Goal: Transaction & Acquisition: Purchase product/service

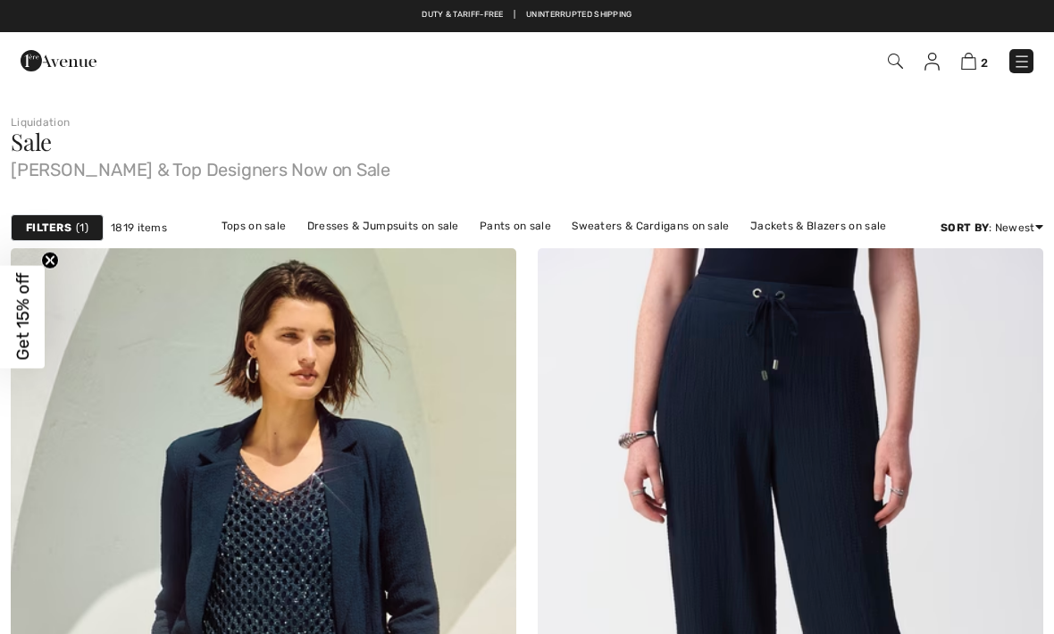
checkbox input "true"
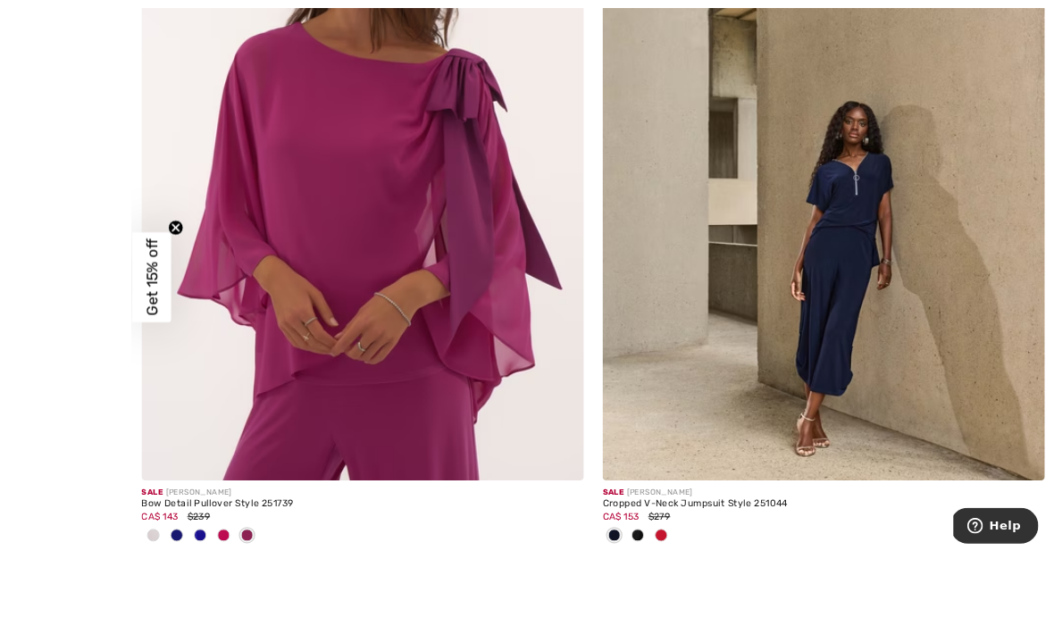
scroll to position [9276, 0]
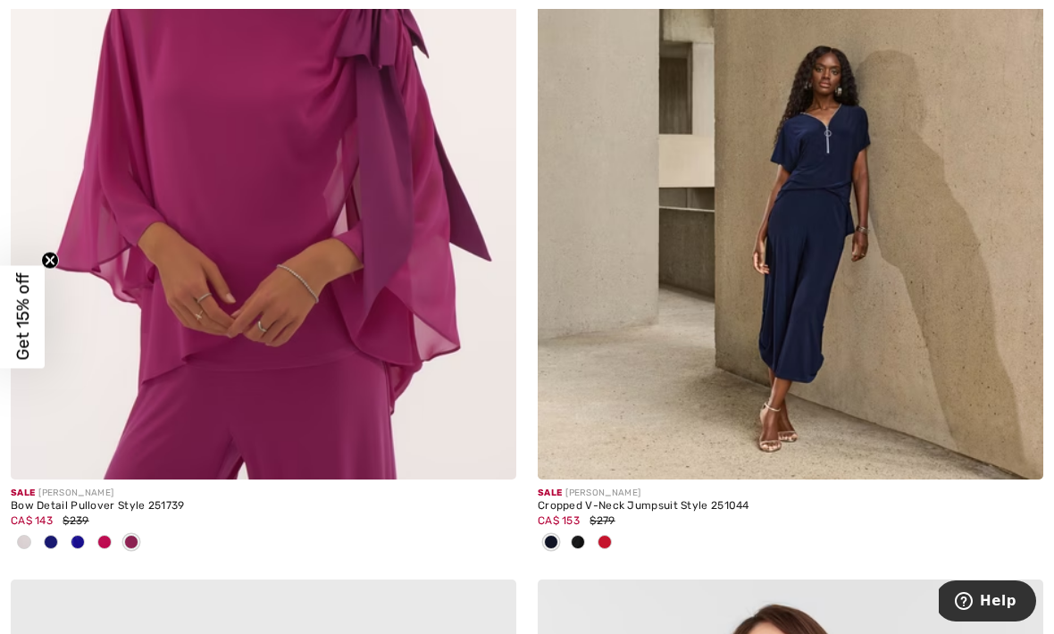
click at [818, 235] on img at bounding box center [791, 100] width 506 height 759
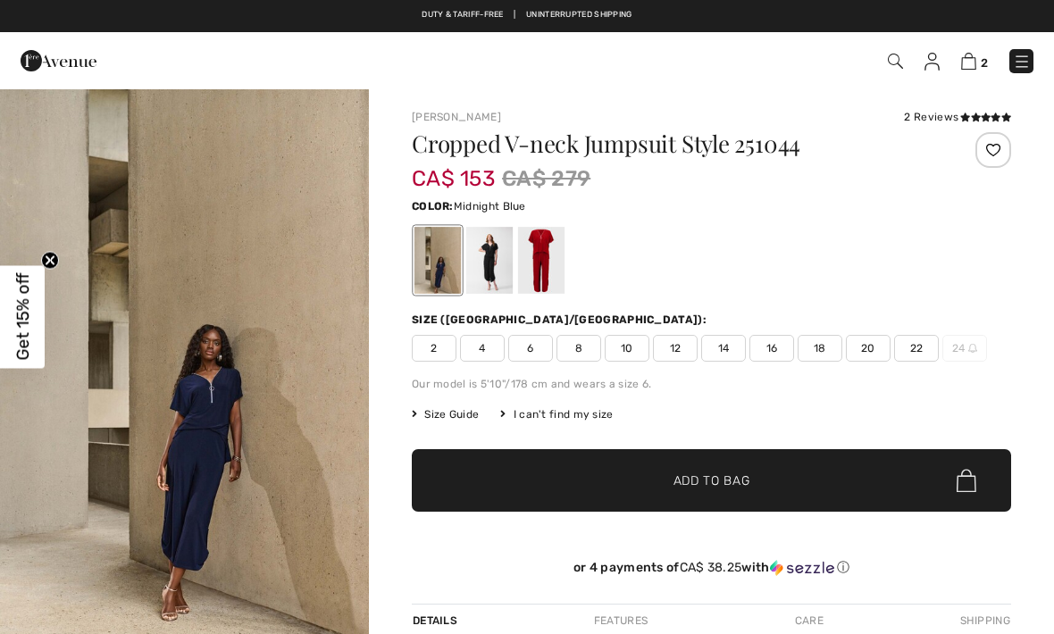
checkbox input "true"
click at [547, 270] on div at bounding box center [541, 260] width 46 height 67
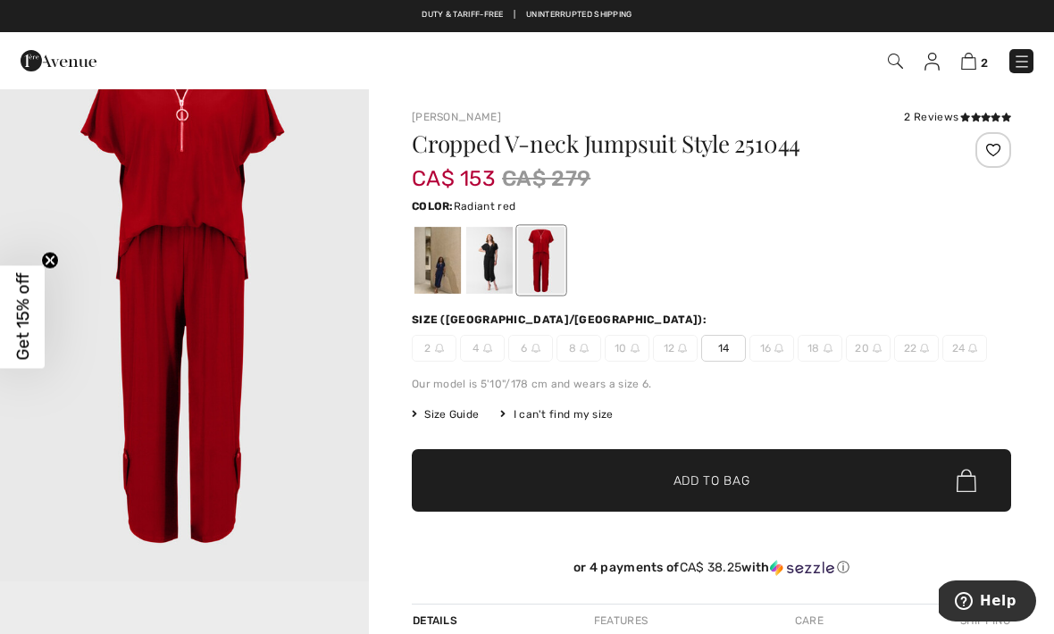
click at [489, 269] on div at bounding box center [489, 260] width 46 height 67
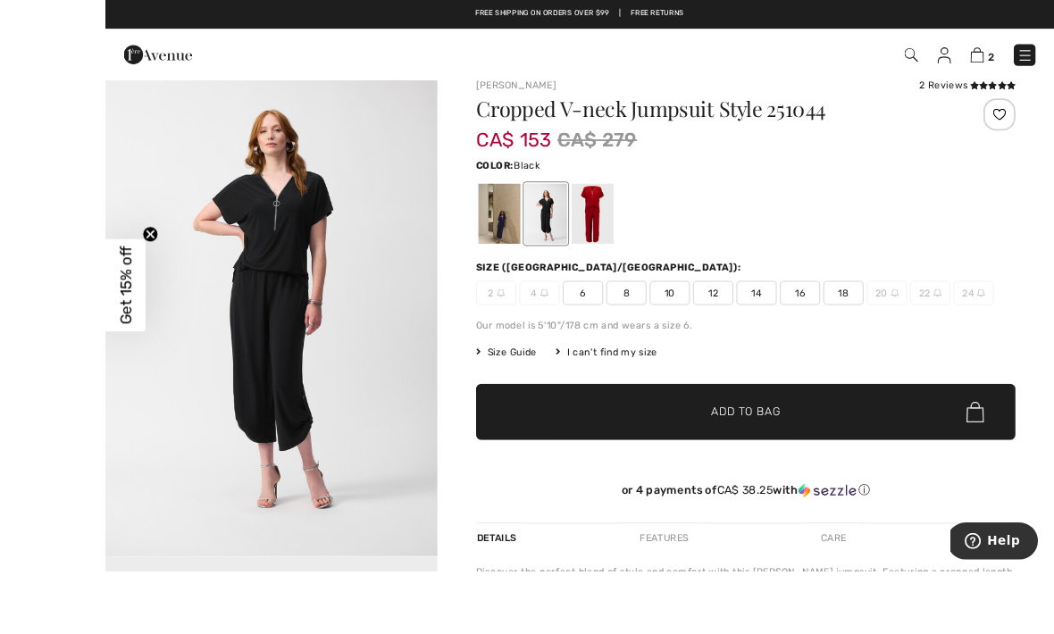
scroll to position [39, 0]
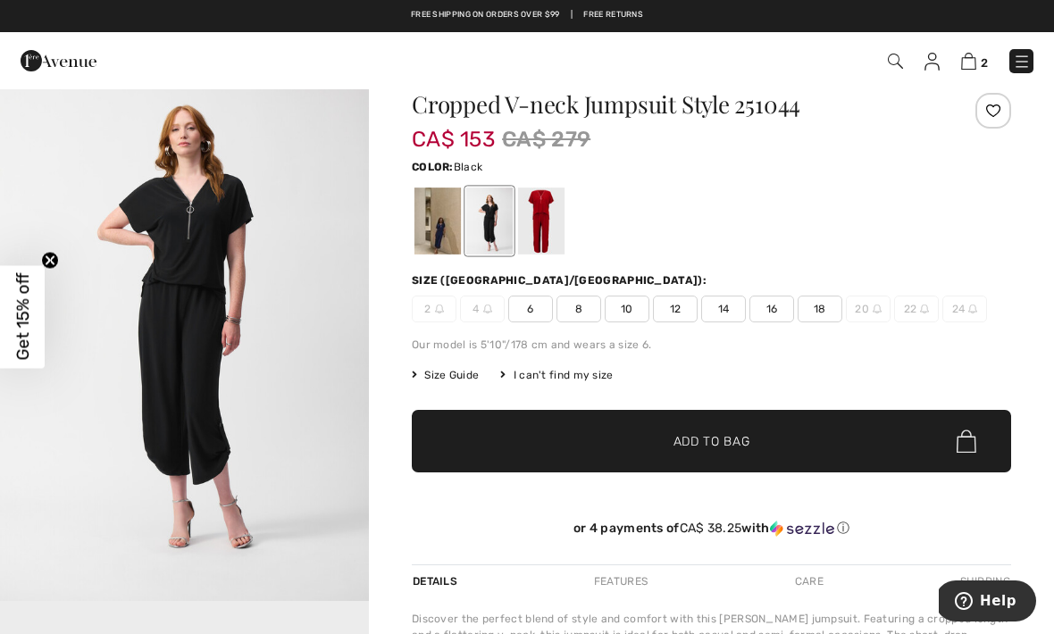
click at [438, 231] on div at bounding box center [438, 221] width 46 height 67
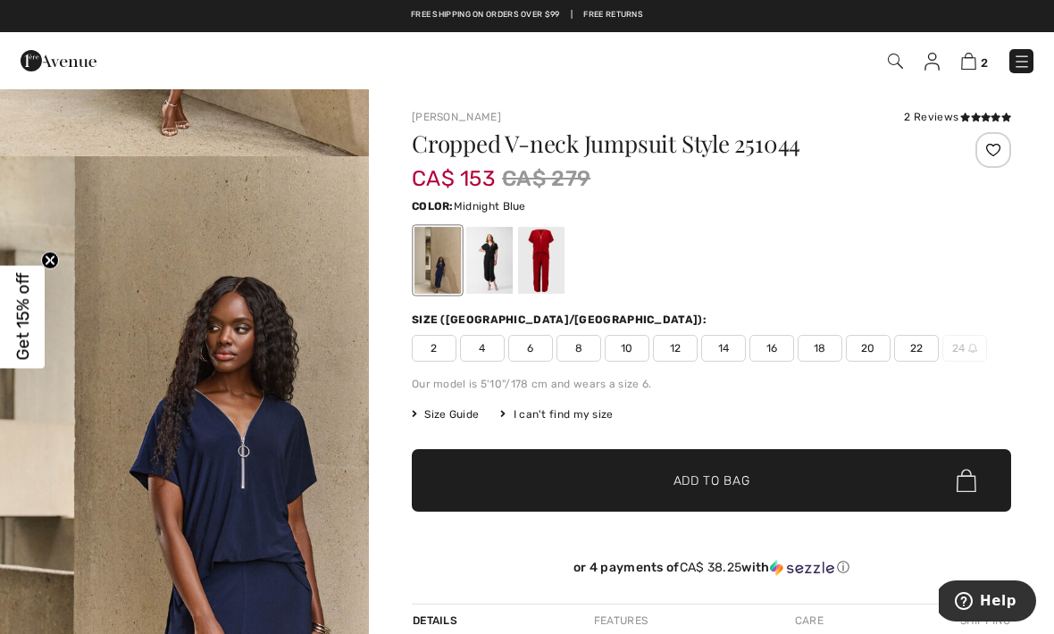
scroll to position [477, 0]
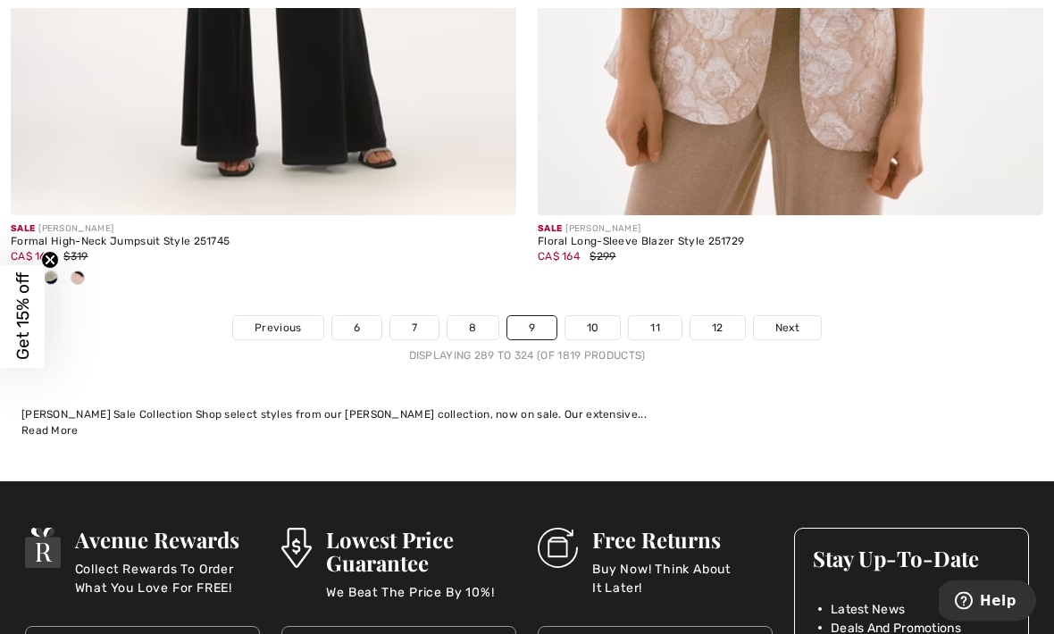
scroll to position [15771, 0]
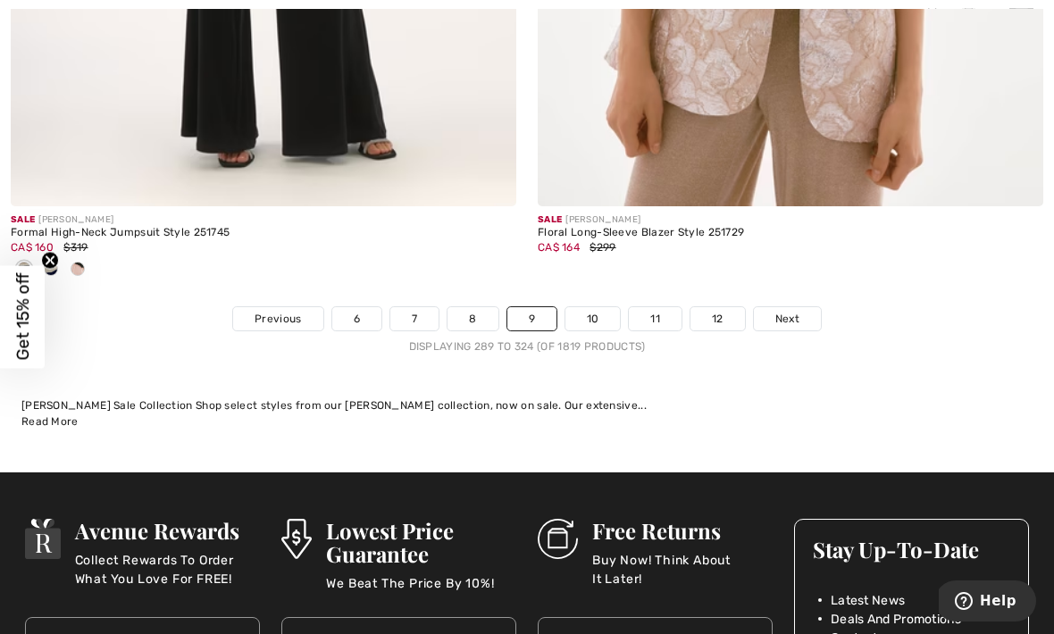
click at [604, 312] on link "10" at bounding box center [593, 318] width 55 height 23
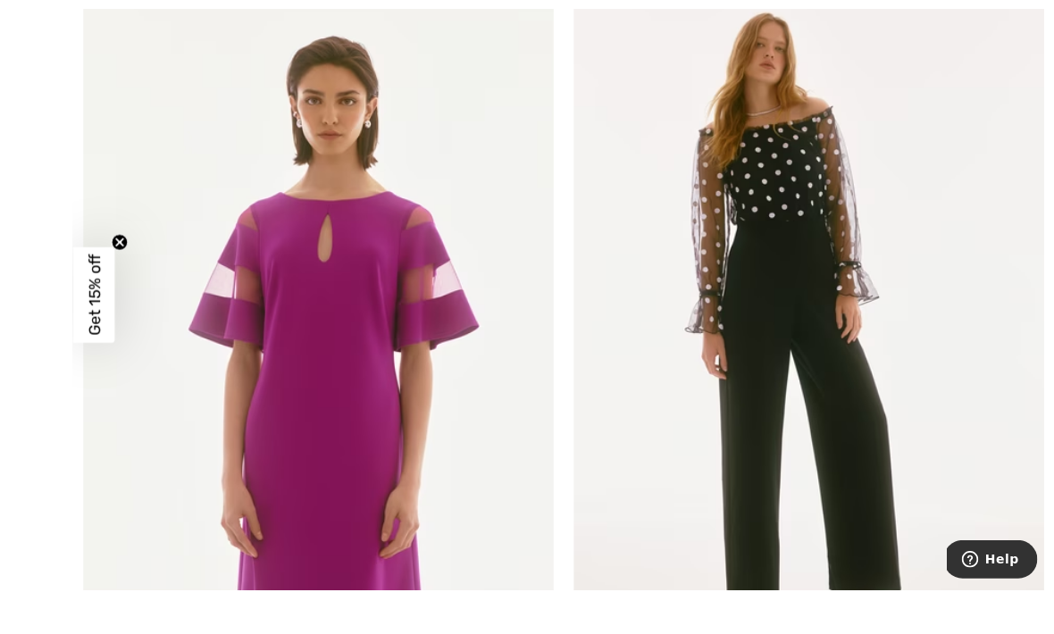
scroll to position [11891, 0]
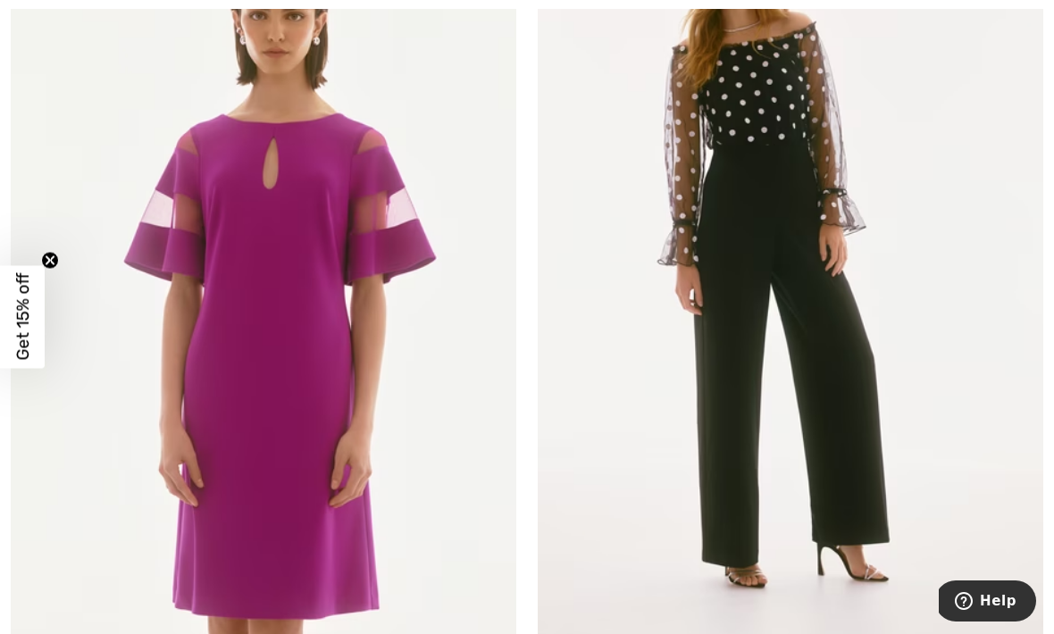
click at [327, 349] on img at bounding box center [264, 273] width 506 height 759
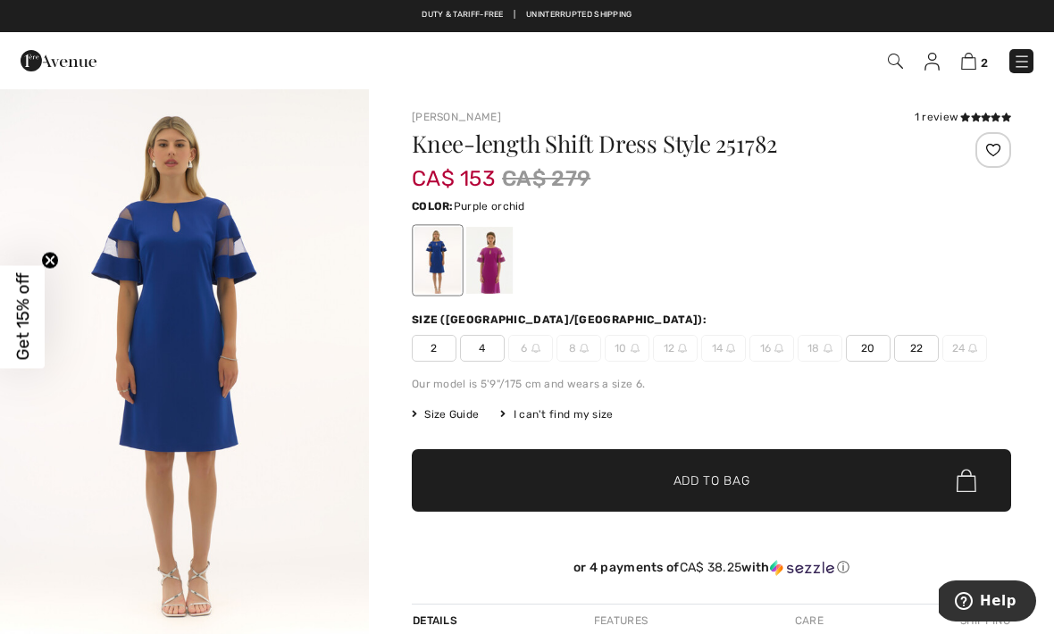
click at [493, 278] on div at bounding box center [489, 260] width 46 height 67
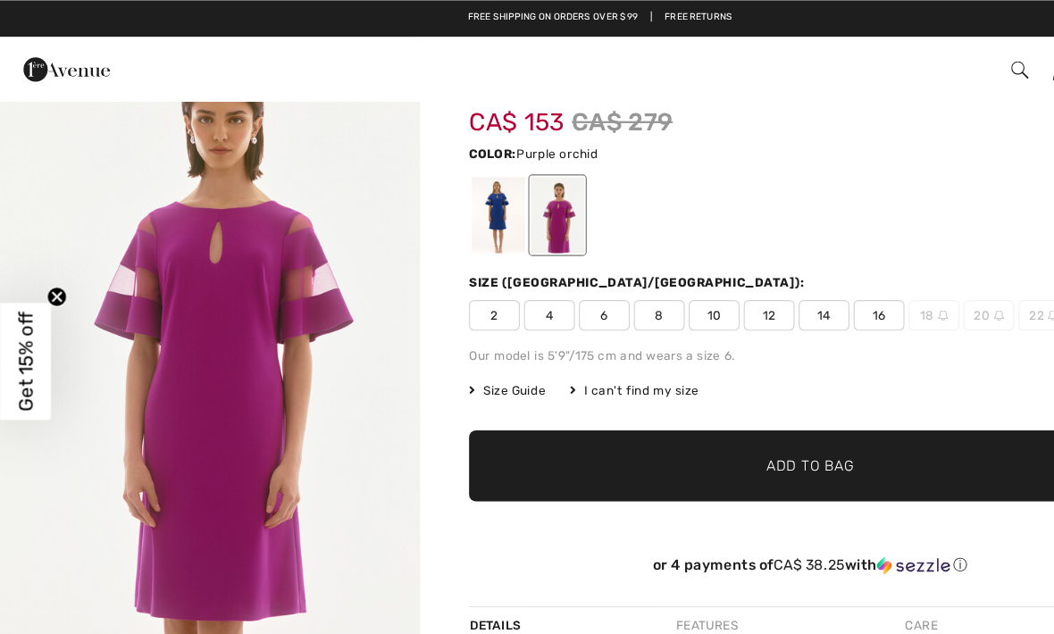
scroll to position [71, 0]
click at [665, 276] on span "12" at bounding box center [675, 277] width 45 height 27
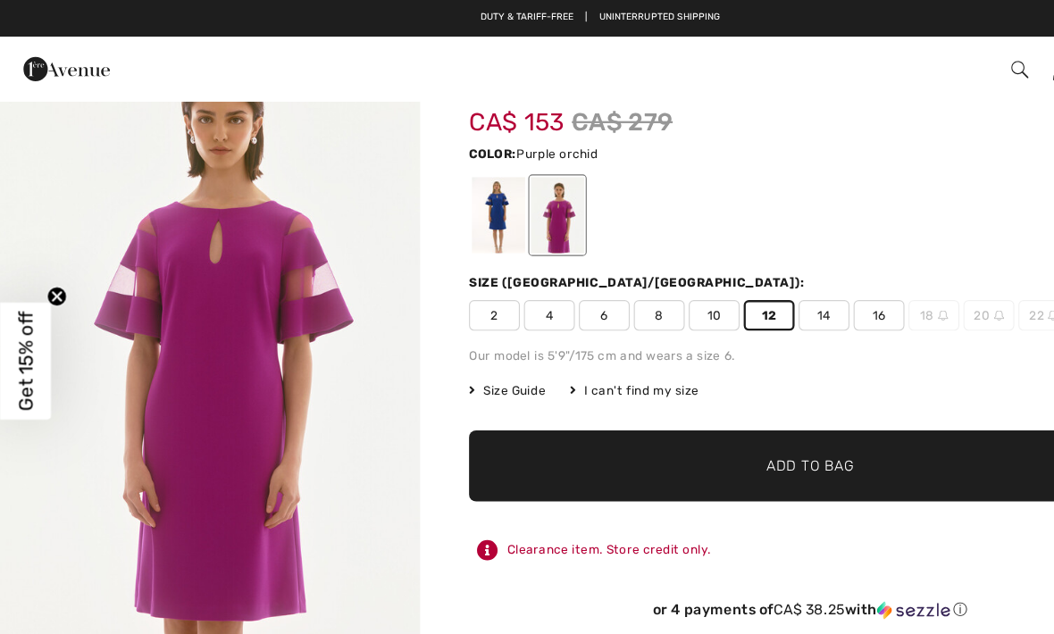
click at [669, 407] on span "✔ Added to Bag" at bounding box center [685, 409] width 109 height 19
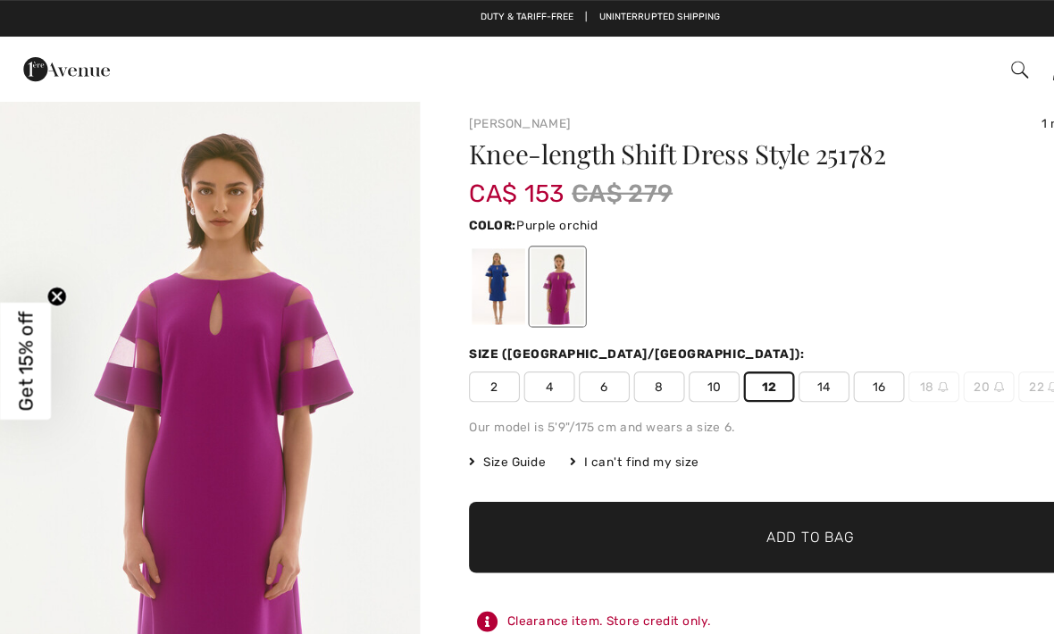
scroll to position [0, 0]
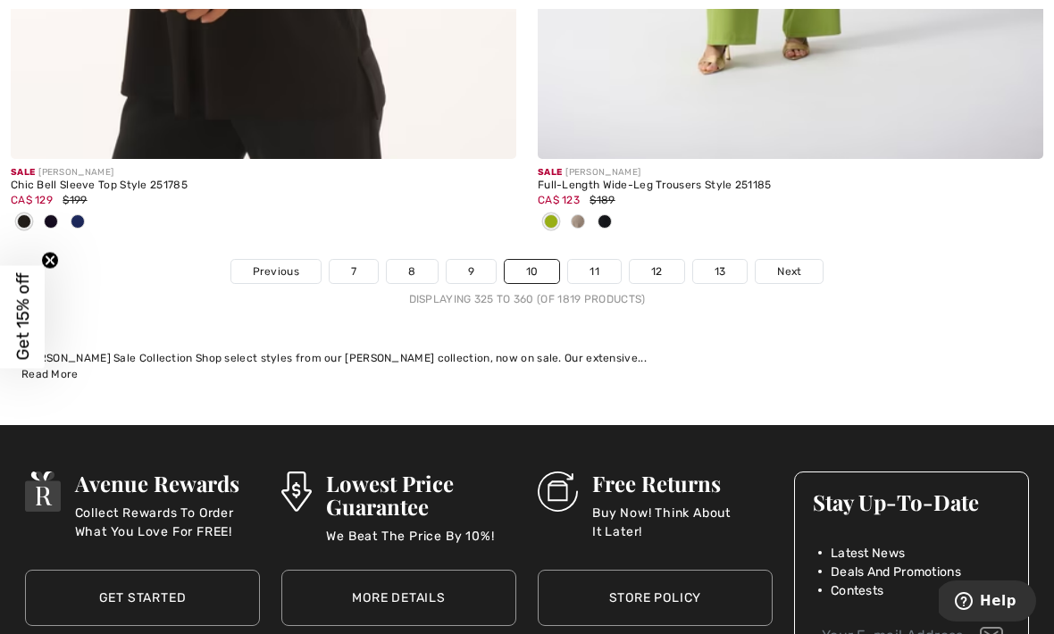
scroll to position [15840, 0]
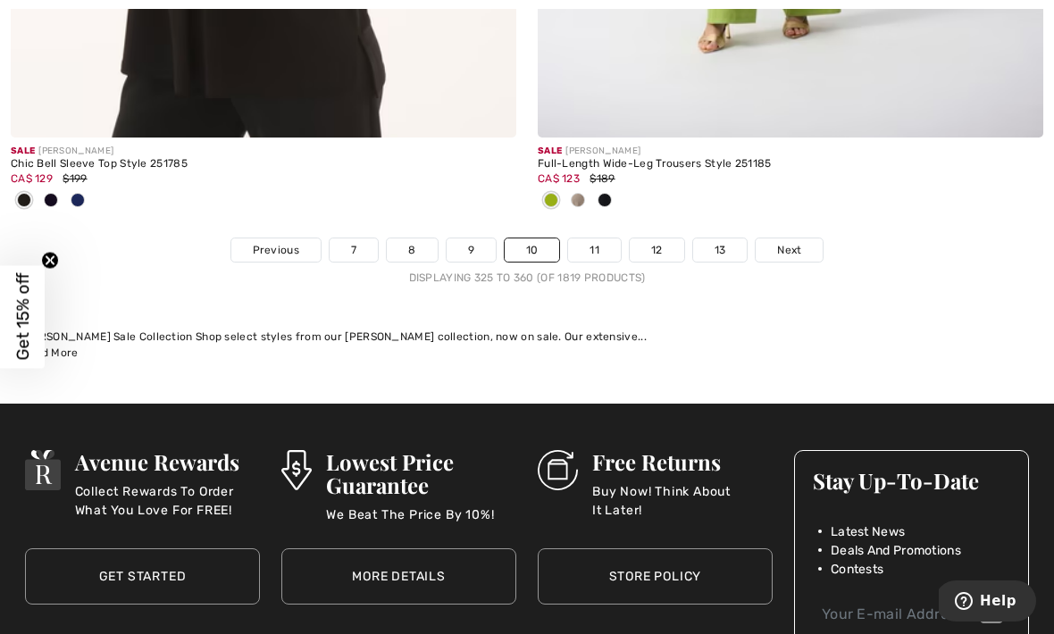
click at [785, 242] on span "Next" at bounding box center [789, 250] width 24 height 16
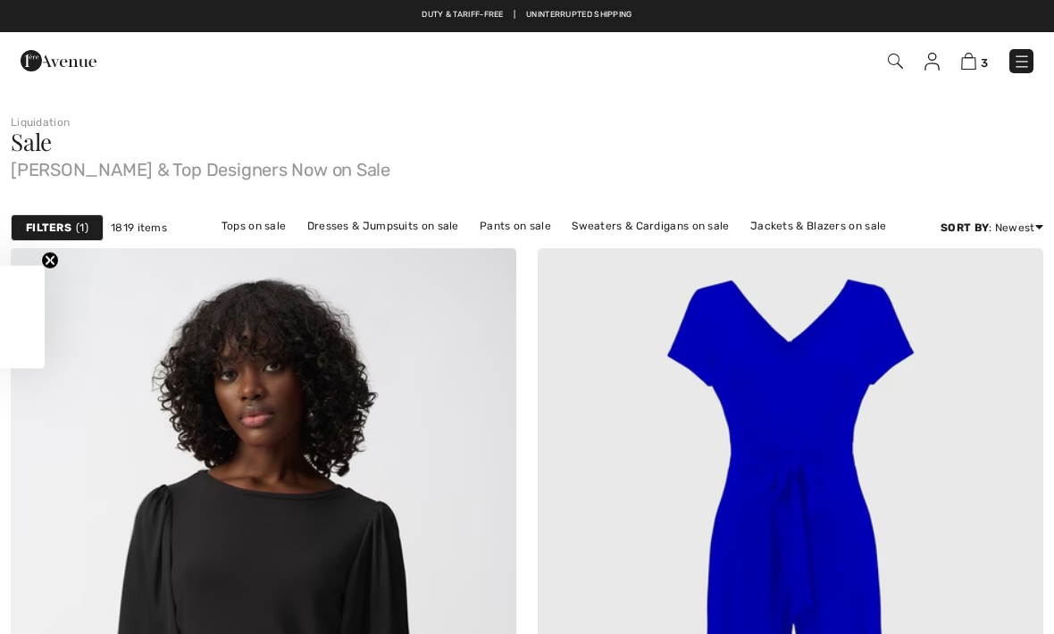
checkbox input "true"
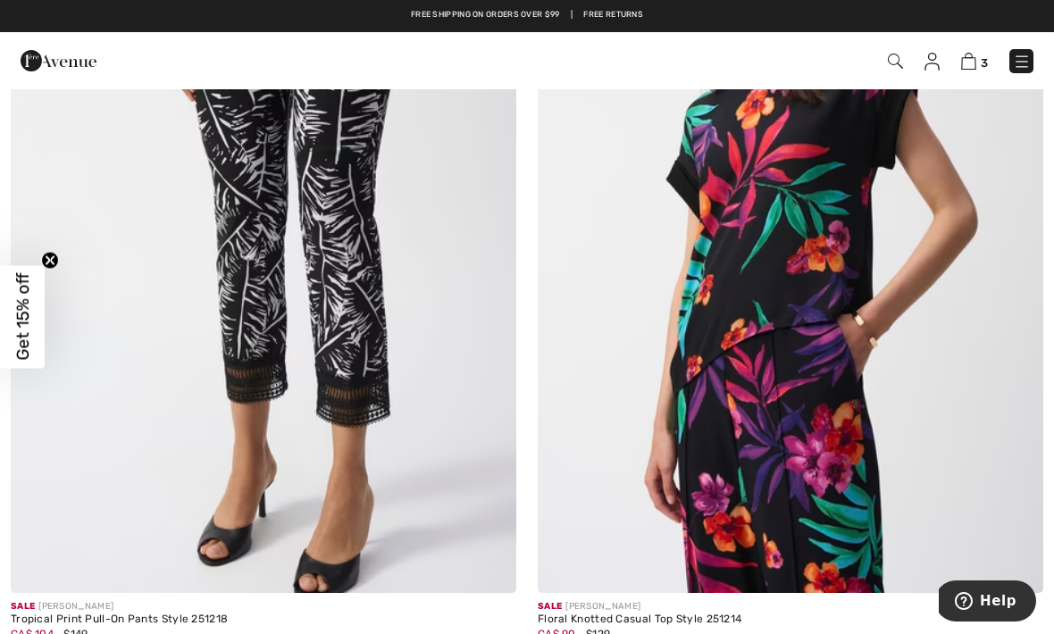
scroll to position [8982, 0]
